Goal: Transaction & Acquisition: Subscribe to service/newsletter

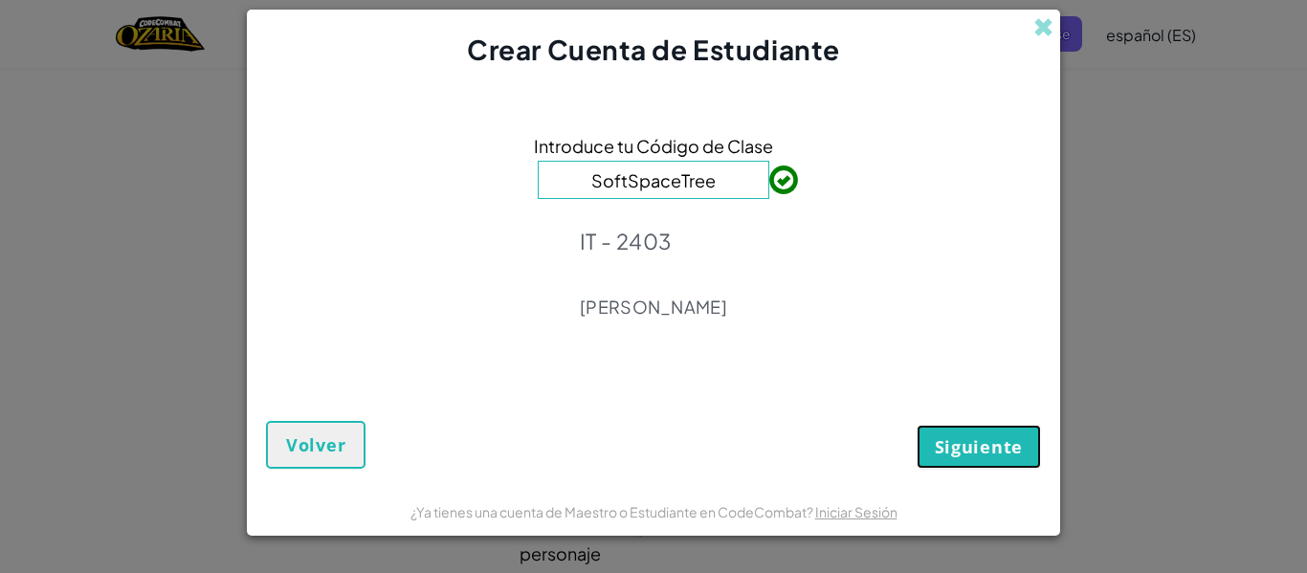
click at [992, 426] on button "Siguiente" at bounding box center [979, 447] width 124 height 44
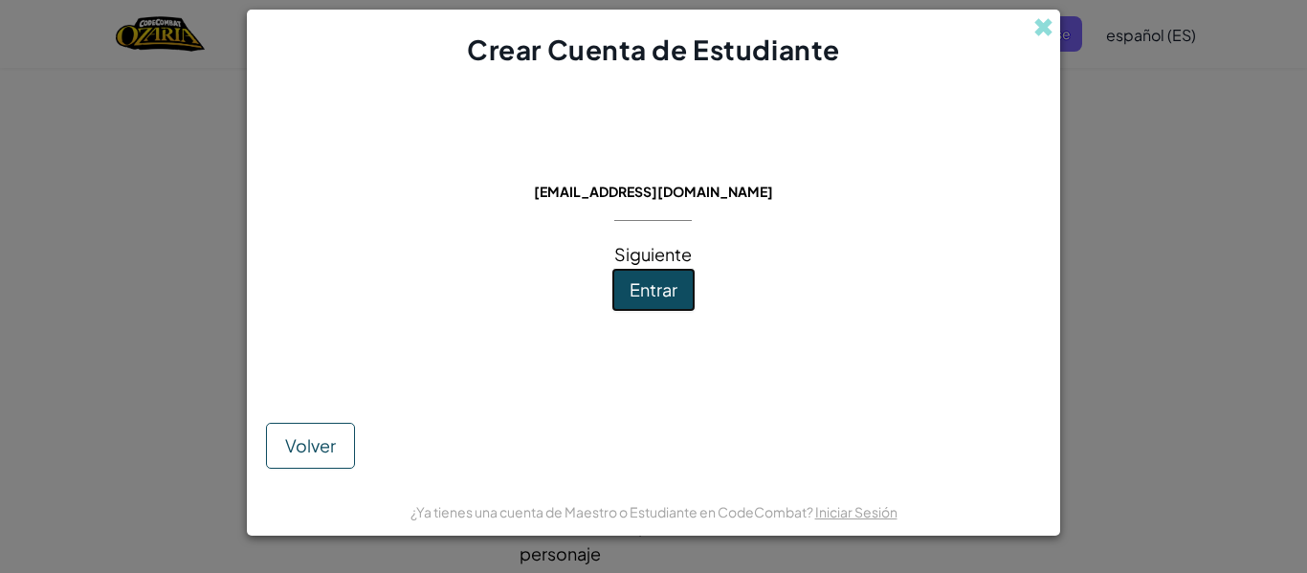
drag, startPoint x: 585, startPoint y: 109, endPoint x: 690, endPoint y: 289, distance: 208.5
click at [690, 289] on button "Entrar" at bounding box center [654, 290] width 84 height 44
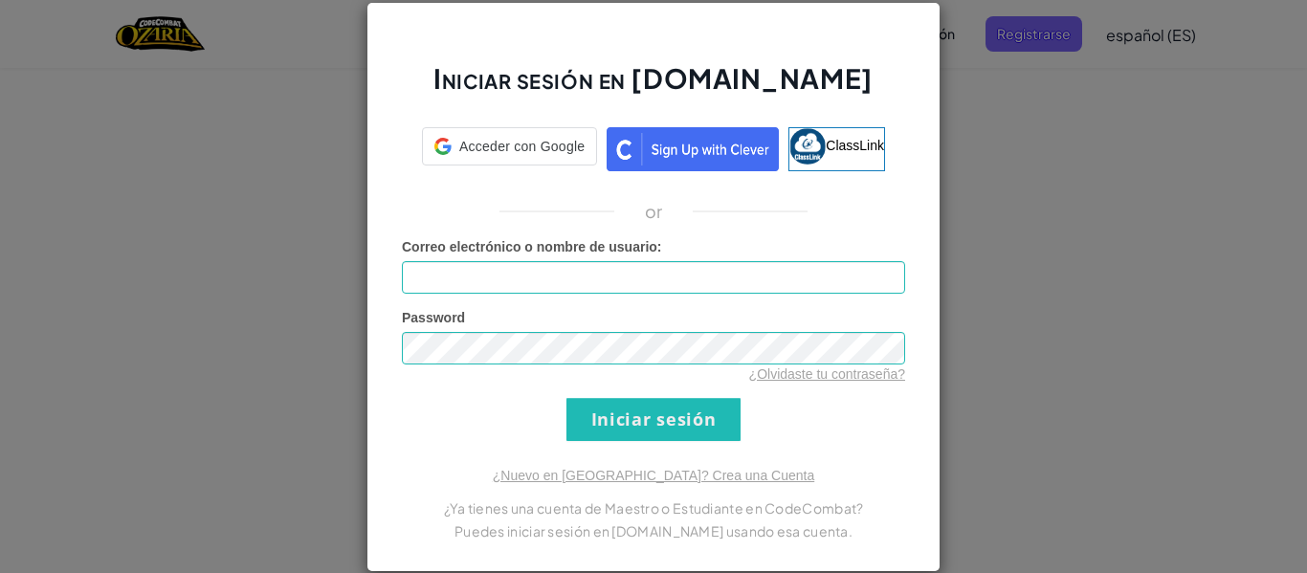
type input "[EMAIL_ADDRESS][DOMAIN_NAME]"
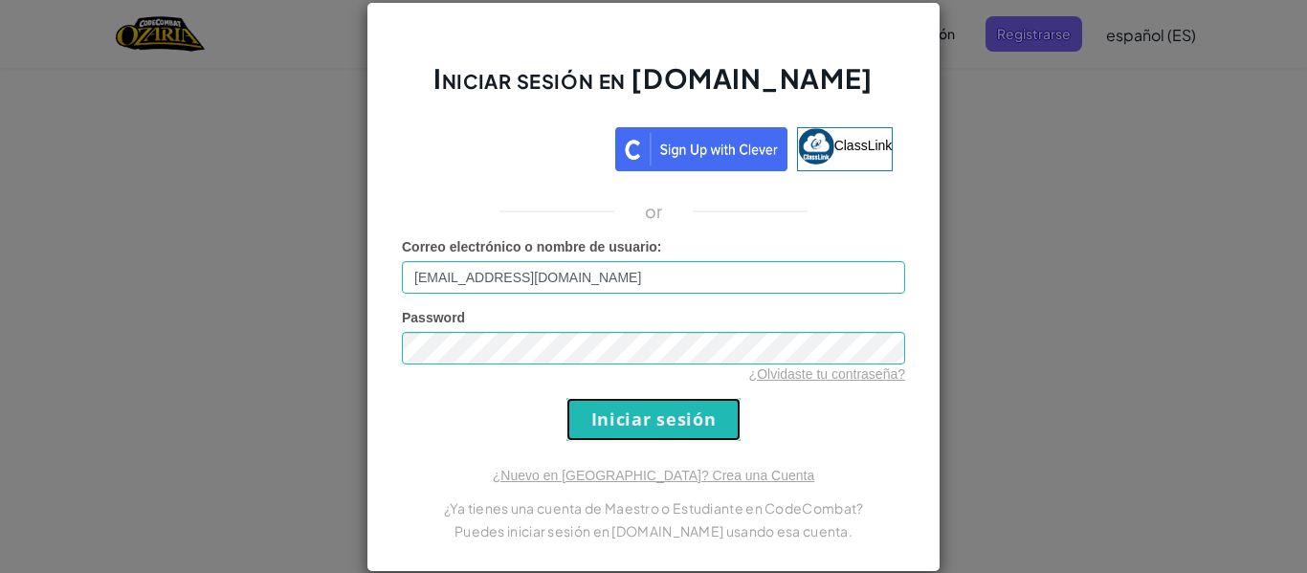
click at [692, 405] on input "Iniciar sesión" at bounding box center [654, 419] width 174 height 43
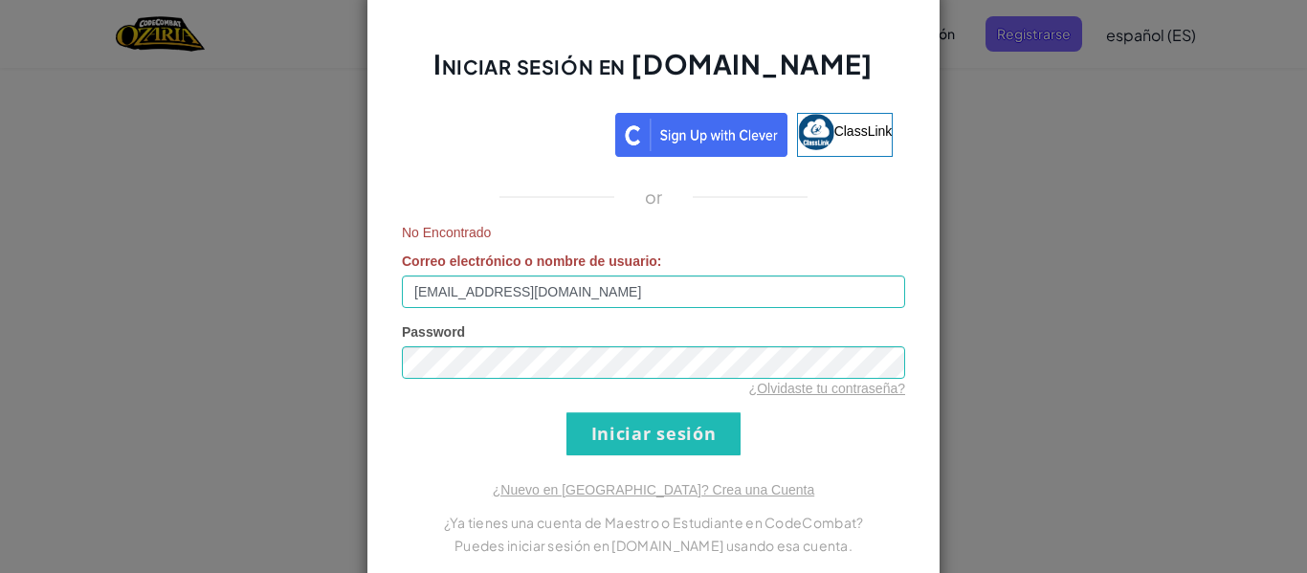
click at [672, 473] on div "Iniciar sesión en [DOMAIN_NAME] ClassLink or No Encontrado Correo electrónico o…" at bounding box center [654, 287] width 574 height 599
click at [970, 145] on div "Iniciar sesión en [DOMAIN_NAME] ClassLink or No Encontrado Correo electrónico o…" at bounding box center [653, 286] width 1307 height 573
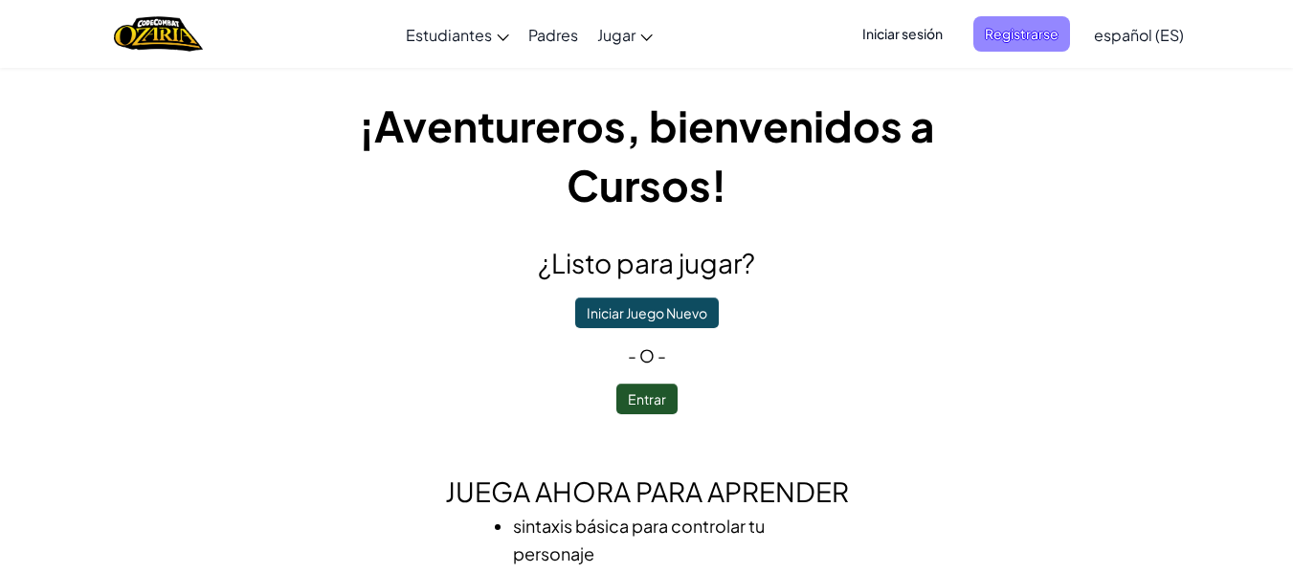
click at [1002, 45] on span "Registrarse" at bounding box center [1021, 33] width 97 height 35
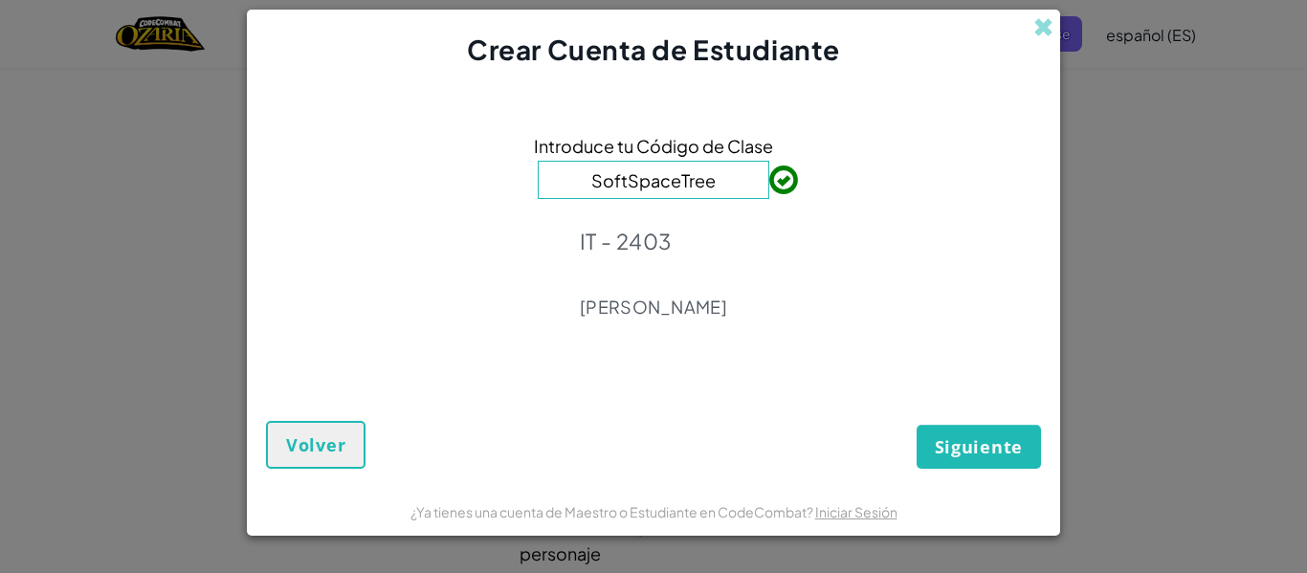
click at [953, 419] on div "Siguiente Volver" at bounding box center [653, 422] width 775 height 92
click at [944, 439] on span "Siguiente" at bounding box center [979, 446] width 88 height 23
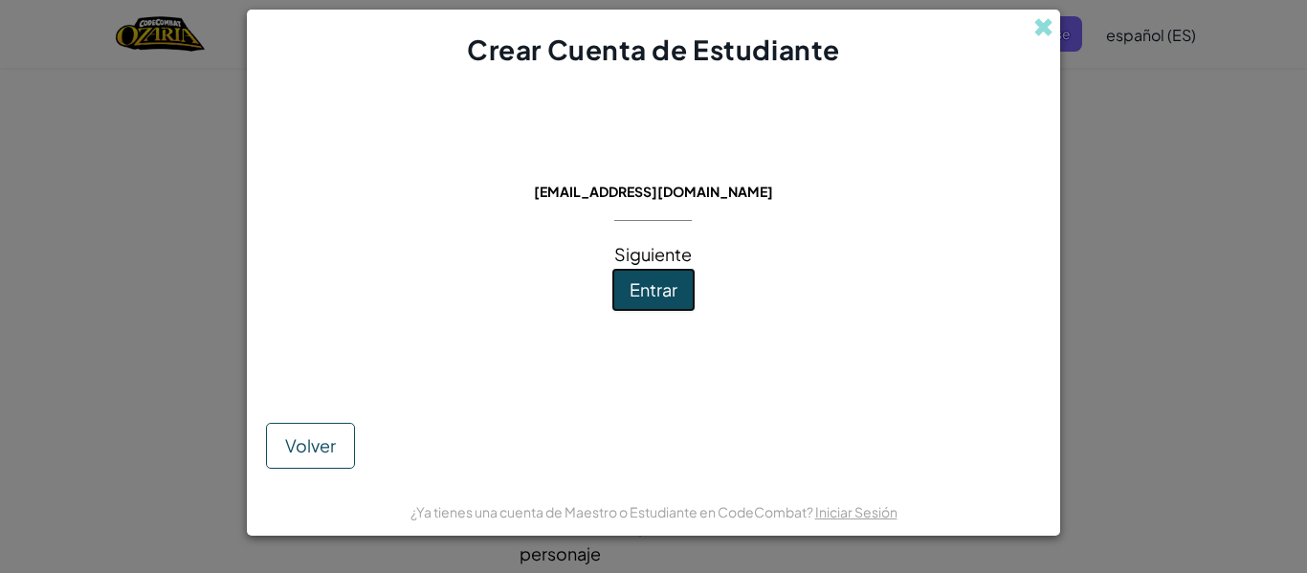
click at [691, 293] on button "Entrar" at bounding box center [654, 290] width 84 height 44
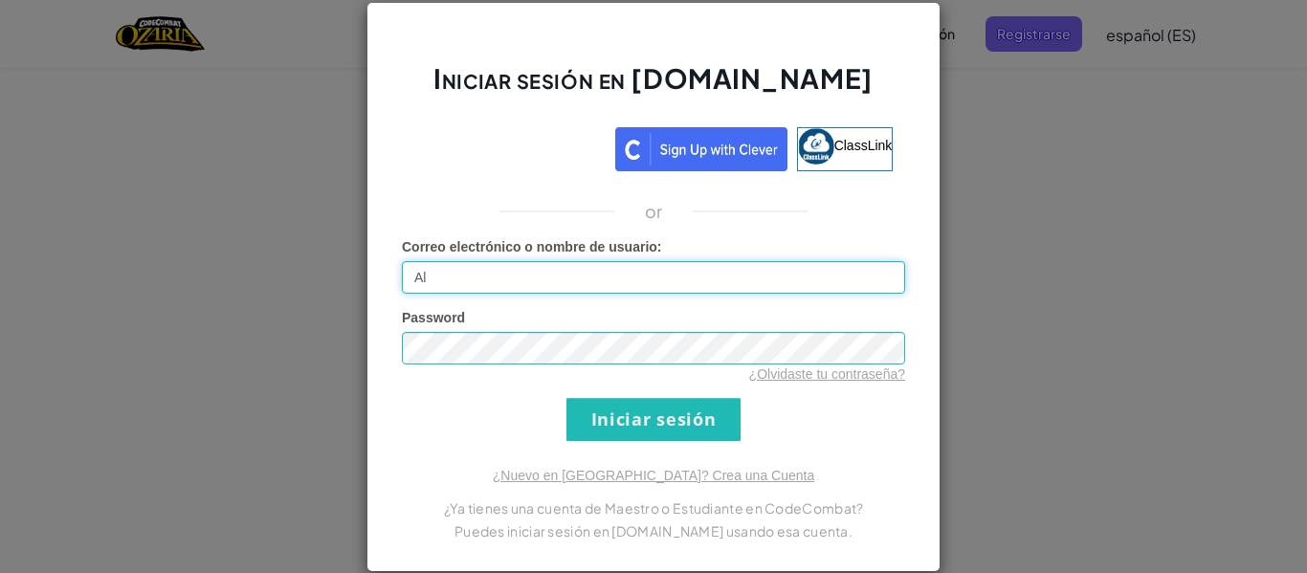
type input "A"
type input "yyeaw"
click at [938, 274] on div "Iniciar sesión en [DOMAIN_NAME] ClassLink or Error desconocido. Correo electrón…" at bounding box center [653, 286] width 1307 height 573
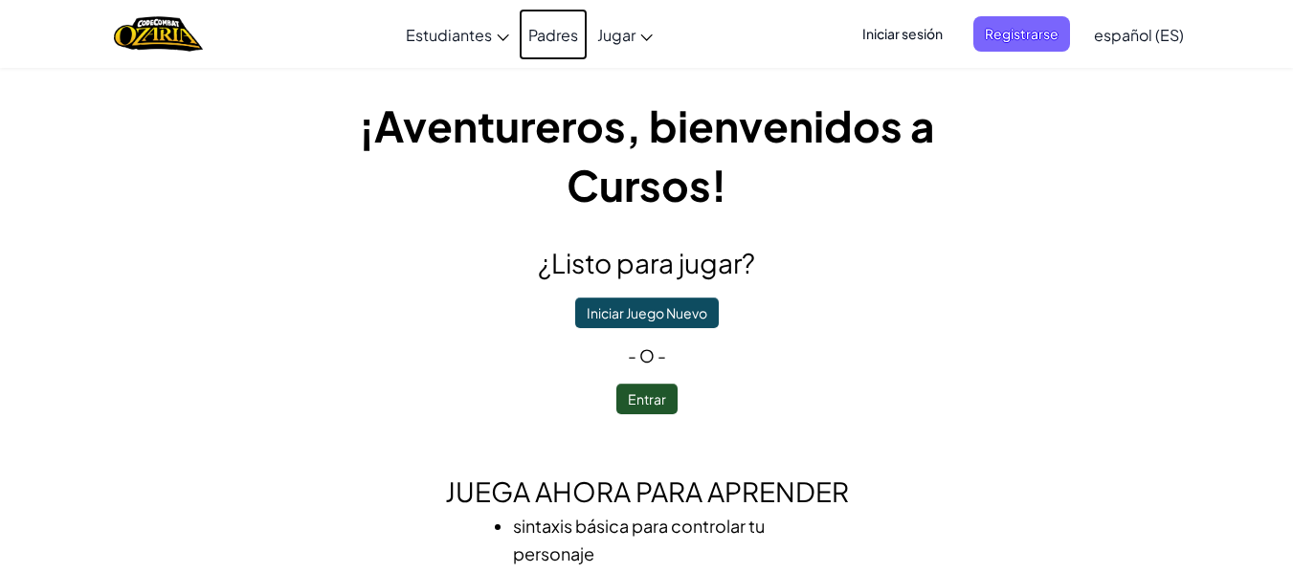
click at [536, 32] on link "Padres" at bounding box center [553, 35] width 69 height 52
click at [748, 101] on h1 "¡Aventureros, bienvenidos a Cursos!" at bounding box center [646, 155] width 689 height 119
click at [1009, 39] on span "Registrarse" at bounding box center [1021, 33] width 97 height 35
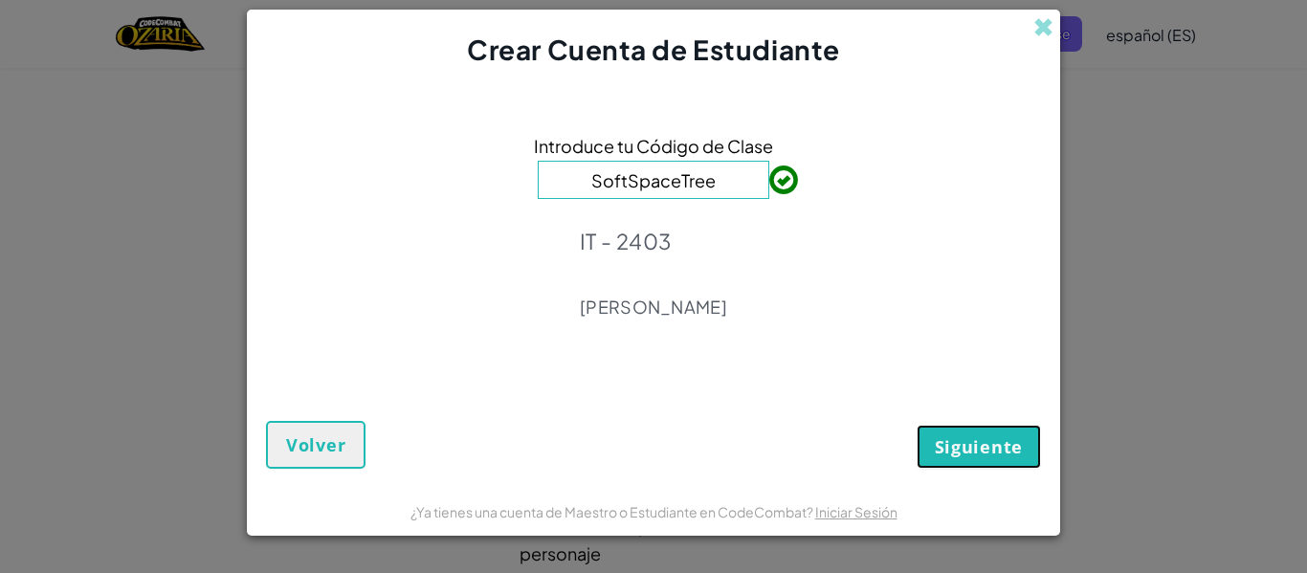
click at [1001, 457] on span "Siguiente" at bounding box center [979, 446] width 88 height 23
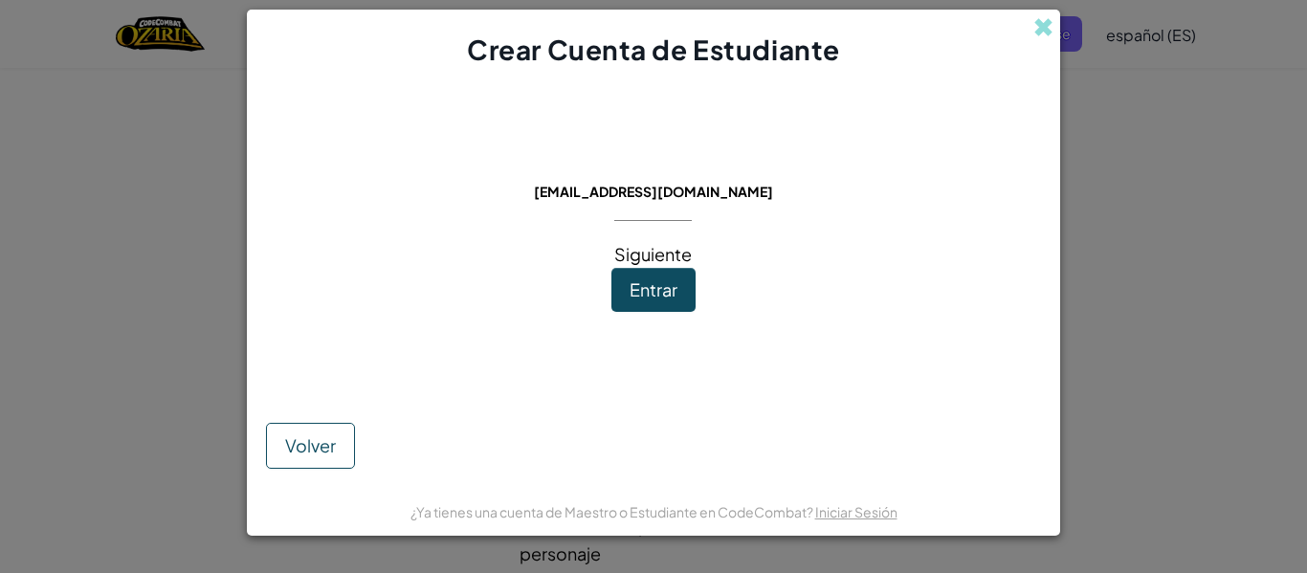
click at [681, 291] on button "Entrar" at bounding box center [654, 290] width 84 height 44
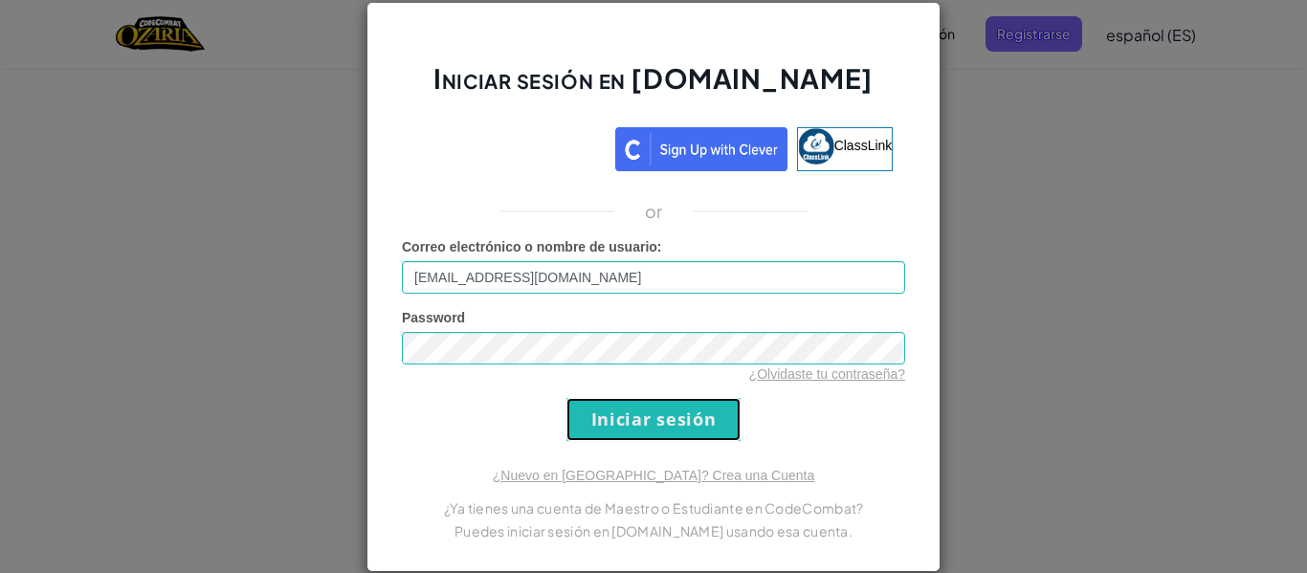
click at [624, 416] on input "Iniciar sesión" at bounding box center [654, 419] width 174 height 43
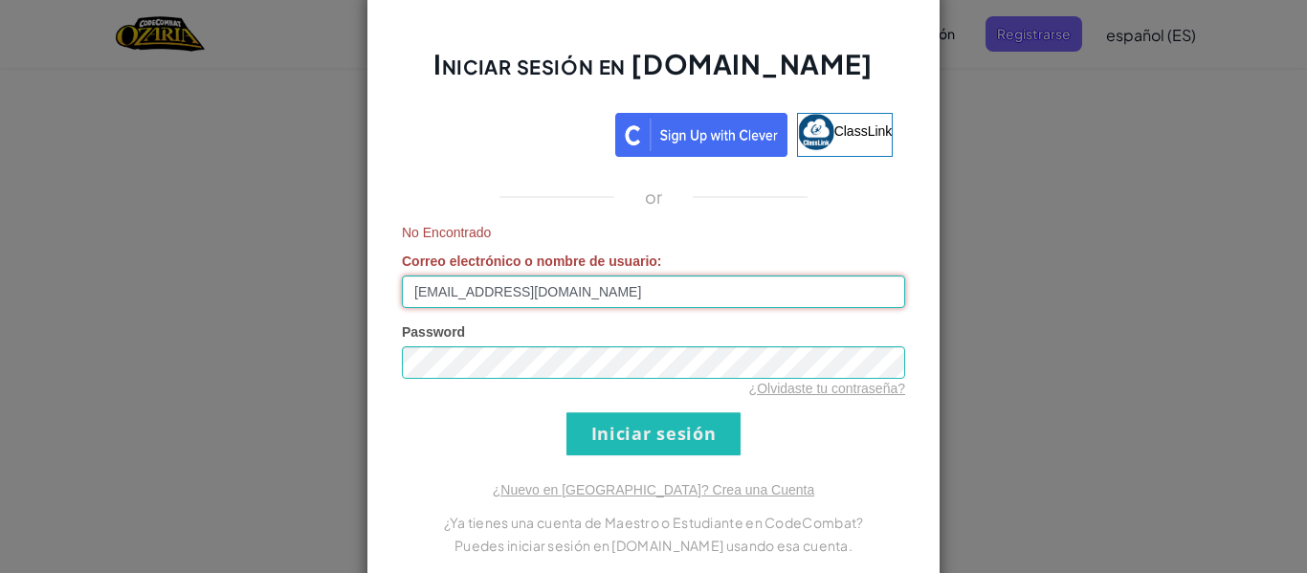
click at [606, 301] on input "[EMAIL_ADDRESS][DOMAIN_NAME]" at bounding box center [653, 292] width 503 height 33
type input "A"
click at [448, 306] on input "yyeaw4@" at bounding box center [653, 292] width 503 height 33
click at [489, 296] on input "yyeaw48@" at bounding box center [653, 292] width 503 height 33
type input "[EMAIL_ADDRESS][DOMAIN_NAME]"
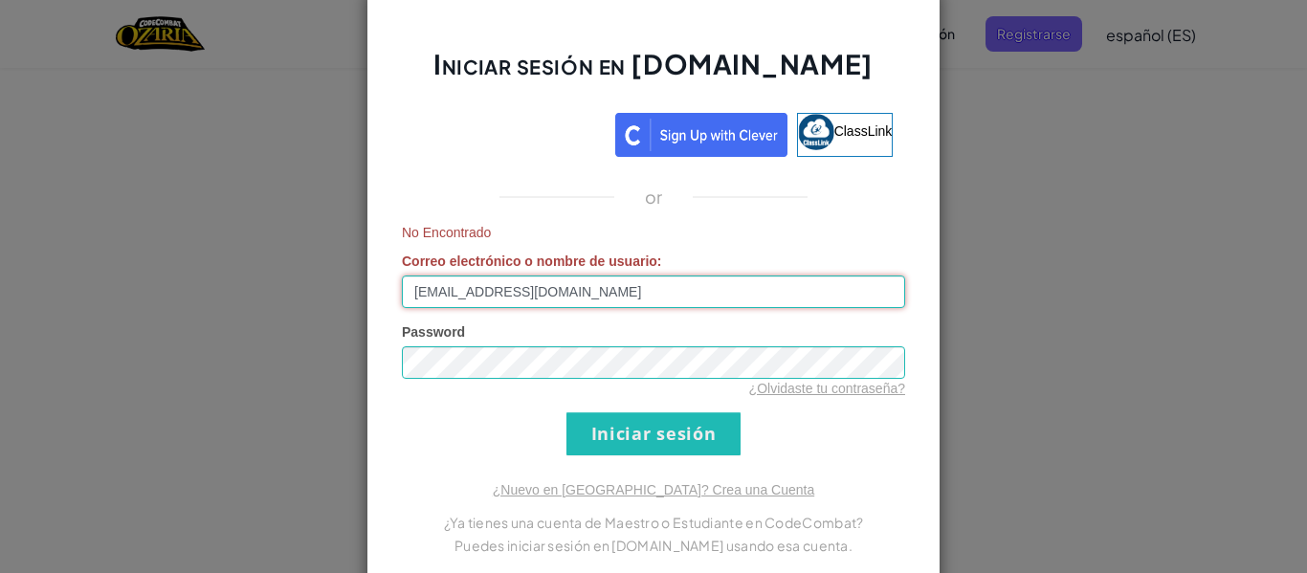
click at [594, 295] on input "[EMAIL_ADDRESS][DOMAIN_NAME]" at bounding box center [653, 292] width 503 height 33
click at [567, 413] on input "Iniciar sesión" at bounding box center [654, 434] width 174 height 43
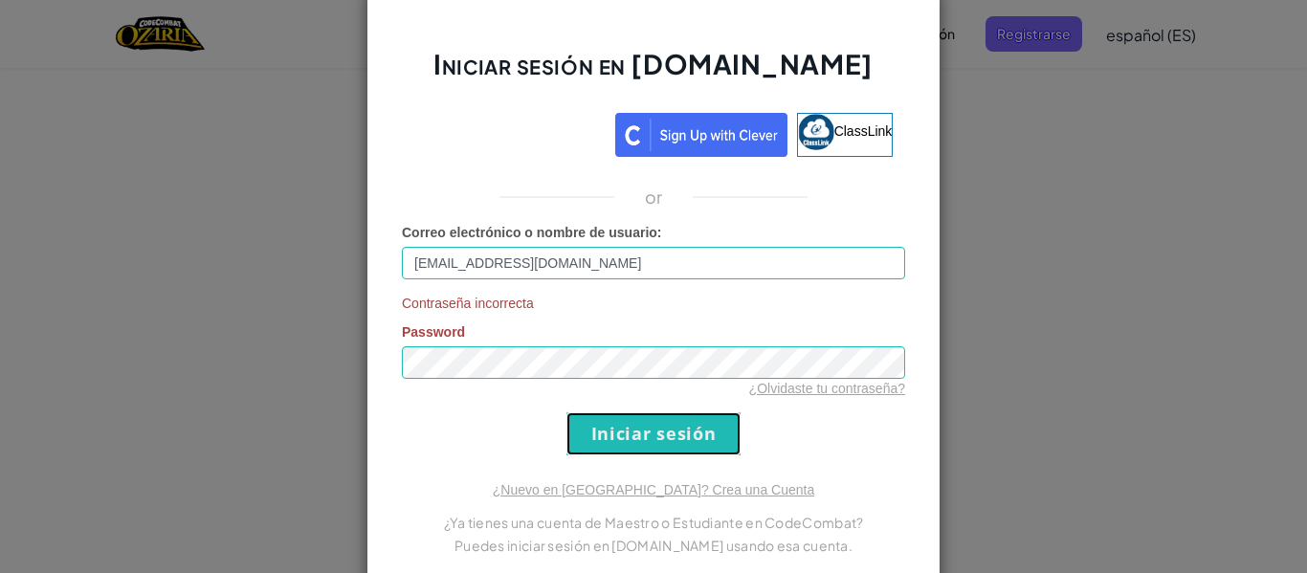
click at [710, 451] on input "Iniciar sesión" at bounding box center [654, 434] width 174 height 43
